Goal: Information Seeking & Learning: Understand process/instructions

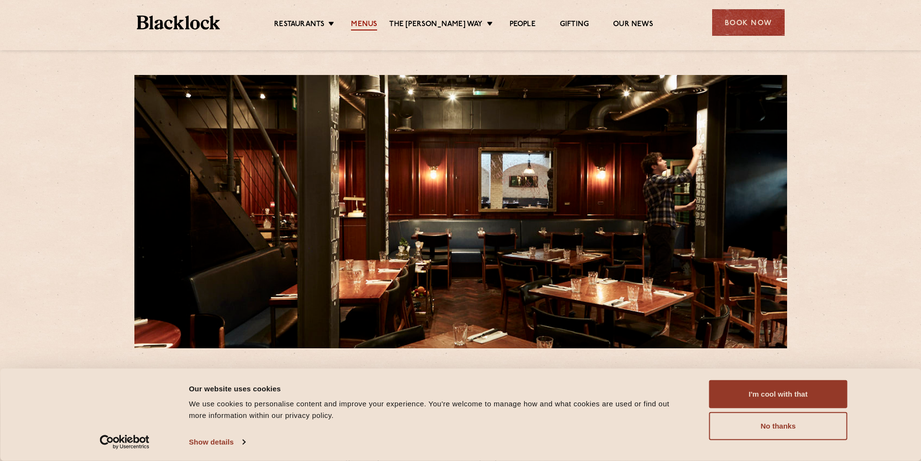
click at [376, 23] on link "Menus" at bounding box center [364, 25] width 26 height 11
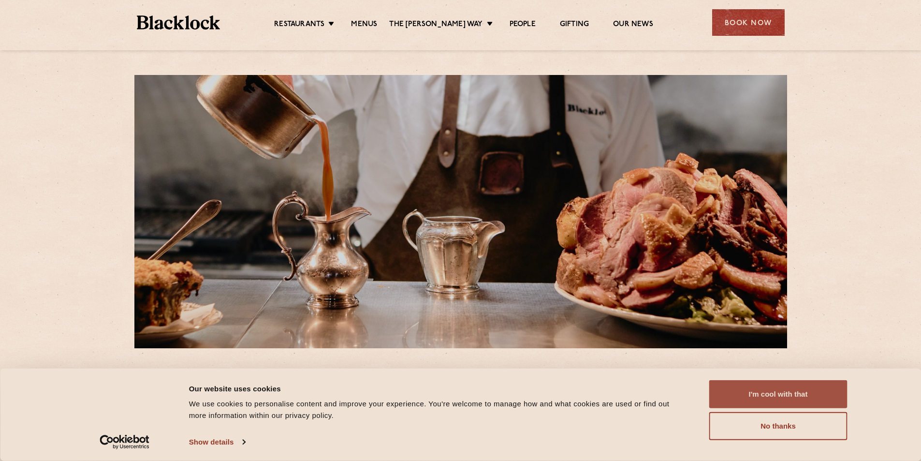
click at [808, 389] on button "I'm cool with that" at bounding box center [778, 394] width 138 height 28
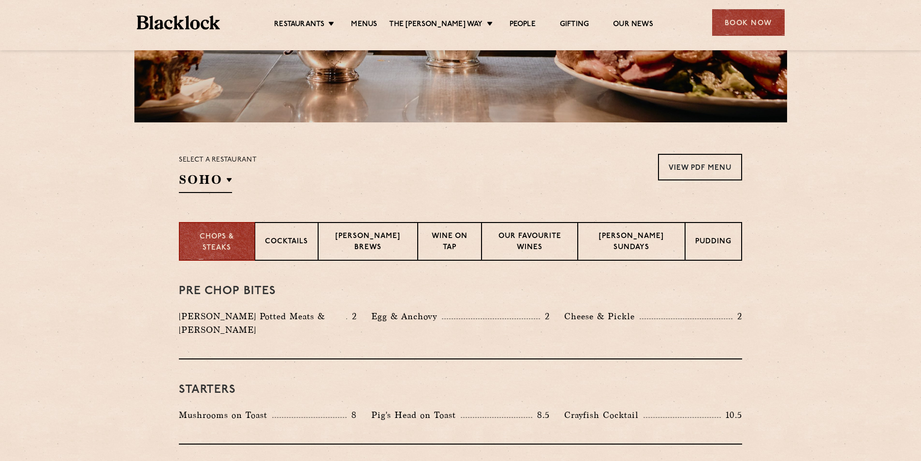
scroll to position [145, 0]
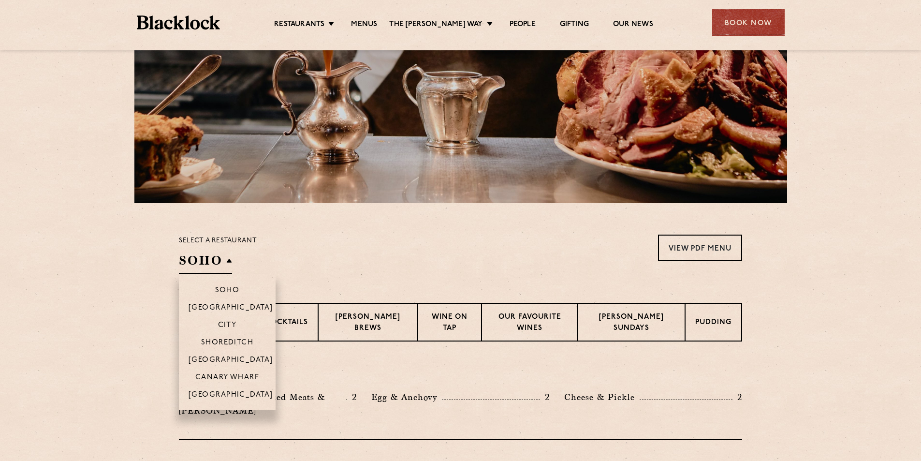
click at [216, 261] on h2 "SOHO" at bounding box center [205, 263] width 53 height 22
click at [225, 256] on h2 "SOHO" at bounding box center [205, 263] width 53 height 22
click at [231, 321] on p "City" at bounding box center [227, 326] width 19 height 10
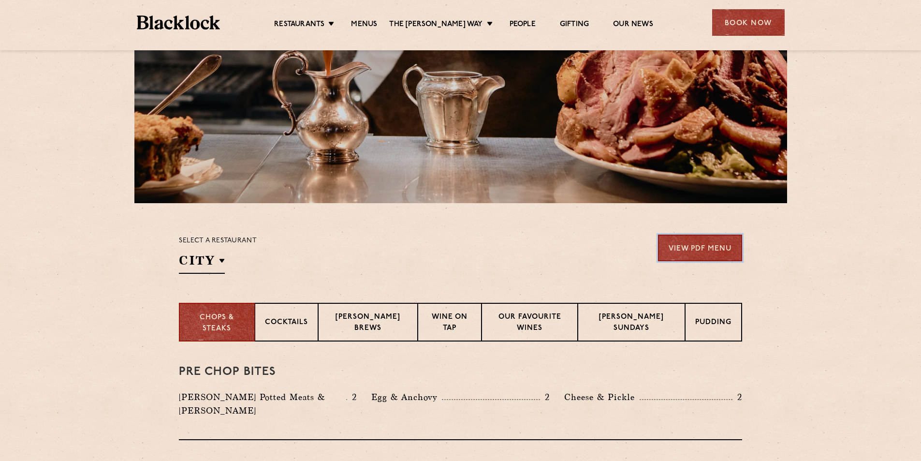
click at [720, 247] on link "View PDF Menu" at bounding box center [700, 247] width 84 height 27
drag, startPoint x: 637, startPoint y: 320, endPoint x: 655, endPoint y: 304, distance: 24.3
click at [636, 320] on p "[PERSON_NAME] Sundays" at bounding box center [631, 323] width 87 height 23
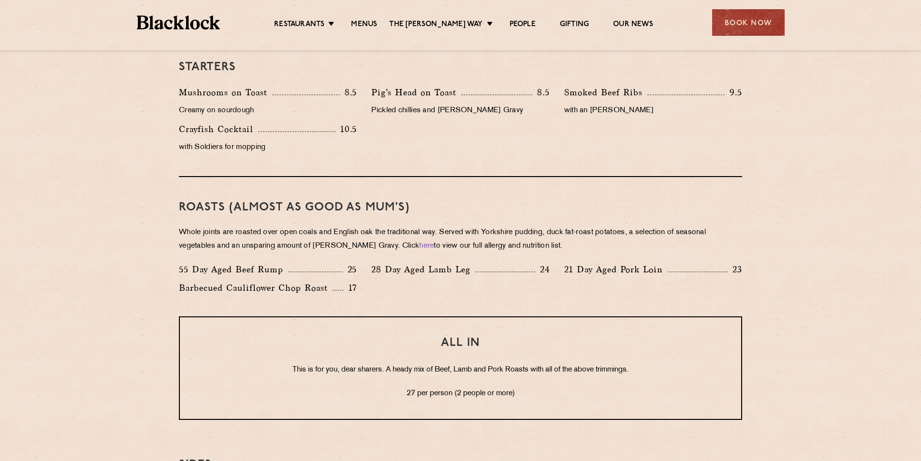
scroll to position [628, 0]
